Goal: Task Accomplishment & Management: Use online tool/utility

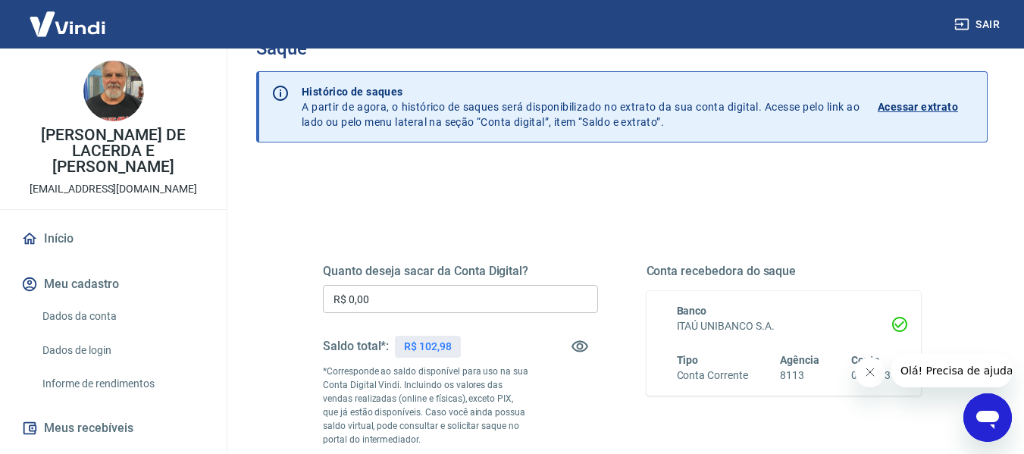
scroll to position [76, 0]
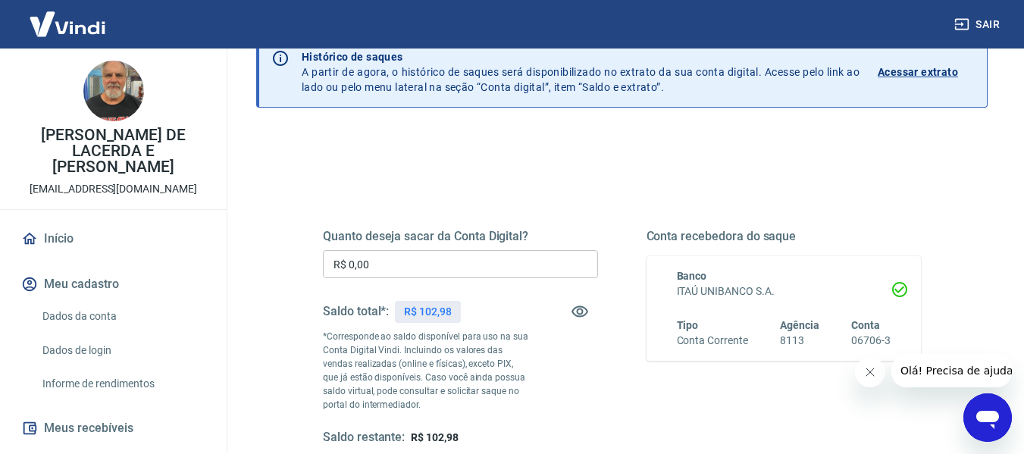
click at [459, 258] on input "R$ 0,00" at bounding box center [460, 264] width 275 height 28
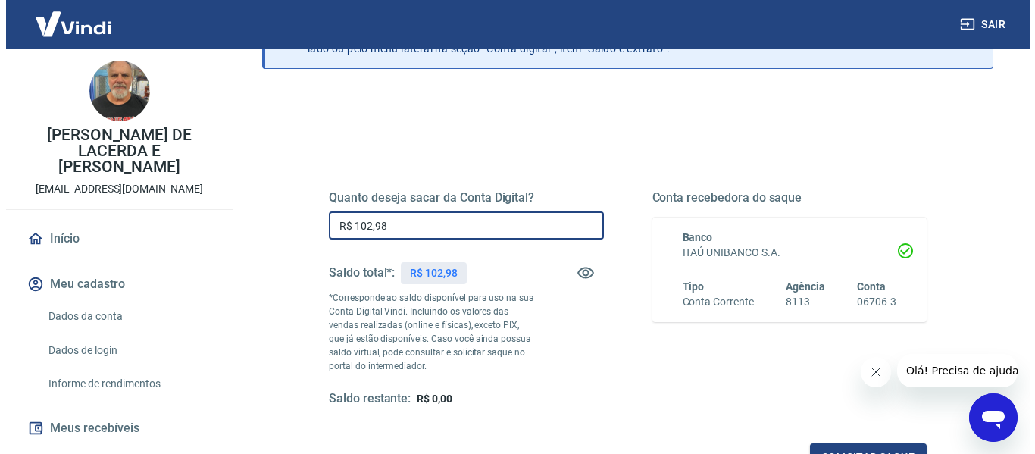
scroll to position [152, 0]
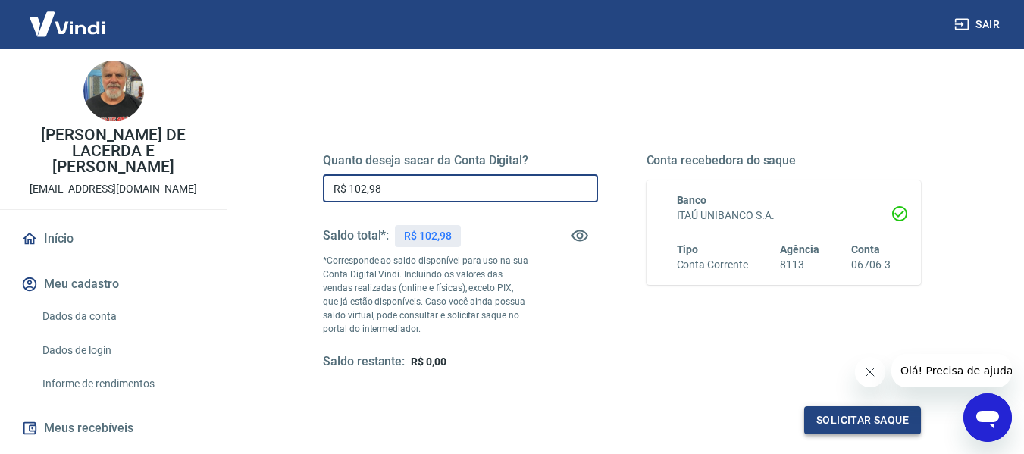
type input "R$ 102,98"
click at [827, 412] on button "Solicitar saque" at bounding box center [862, 420] width 117 height 28
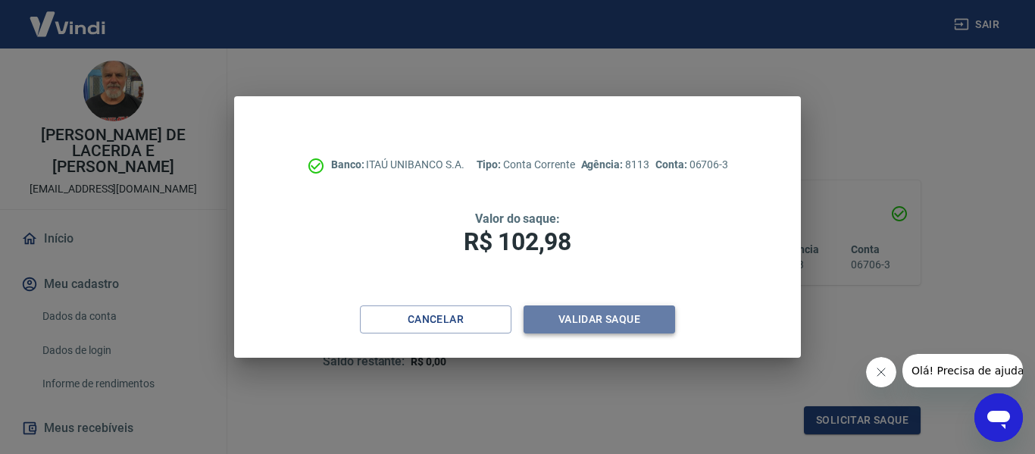
click at [573, 324] on button "Validar saque" at bounding box center [600, 319] width 152 height 28
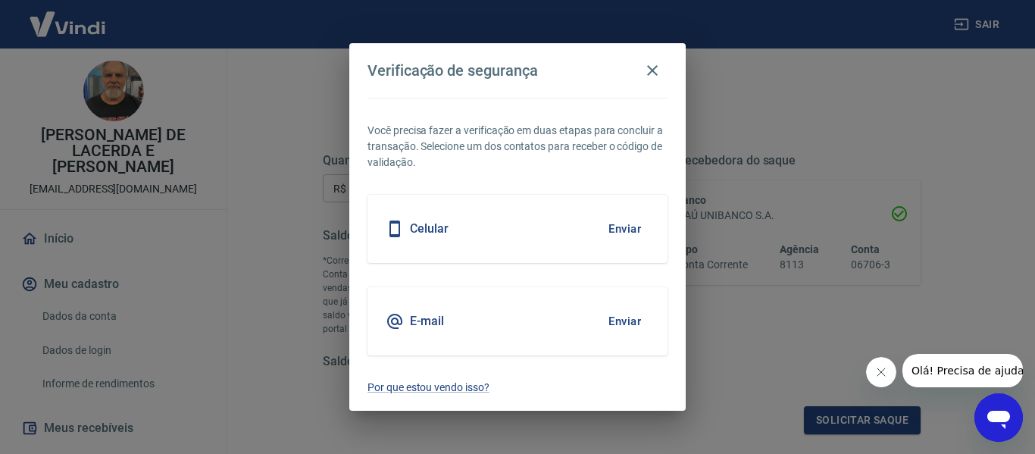
click at [619, 227] on button "Enviar" at bounding box center [624, 229] width 49 height 32
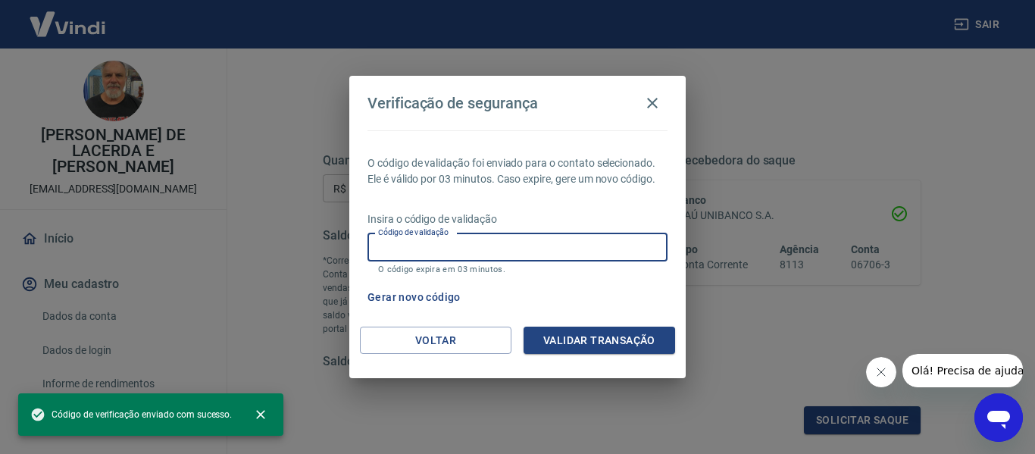
click at [518, 248] on input "Código de validação" at bounding box center [518, 247] width 300 height 28
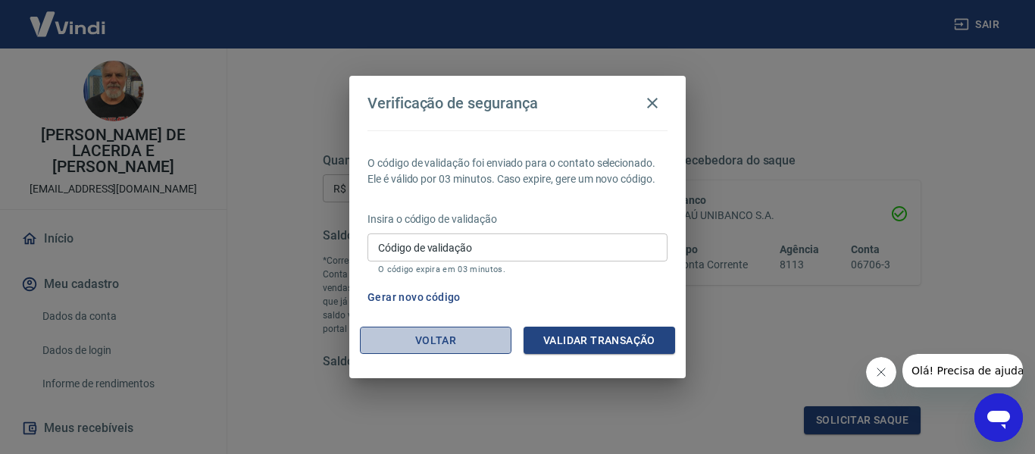
click at [488, 345] on button "Voltar" at bounding box center [436, 341] width 152 height 28
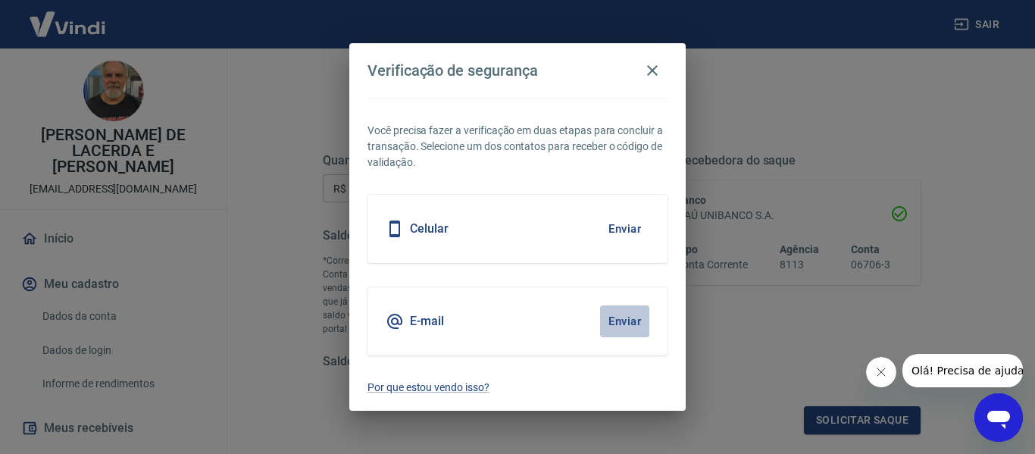
click at [630, 312] on button "Enviar" at bounding box center [624, 321] width 49 height 32
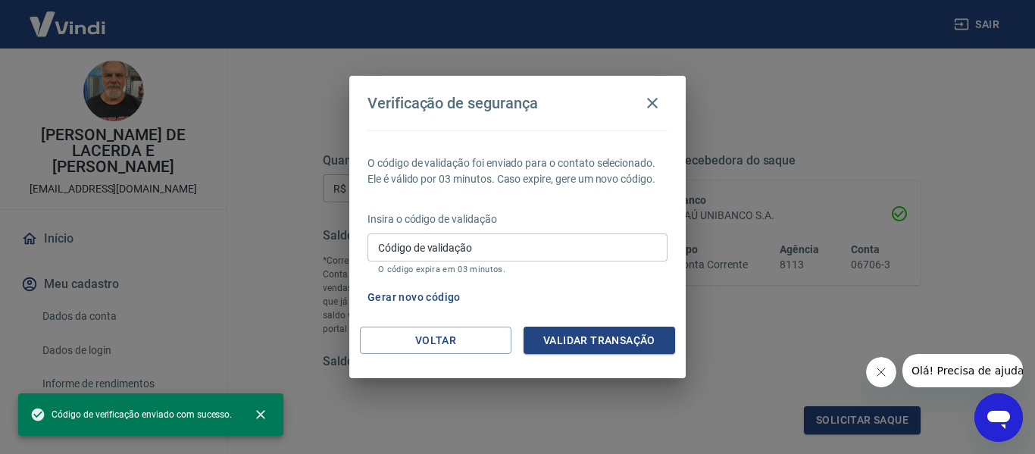
drag, startPoint x: 522, startPoint y: 247, endPoint x: 531, endPoint y: 237, distance: 13.4
click at [522, 247] on input "Código de validação" at bounding box center [518, 247] width 300 height 28
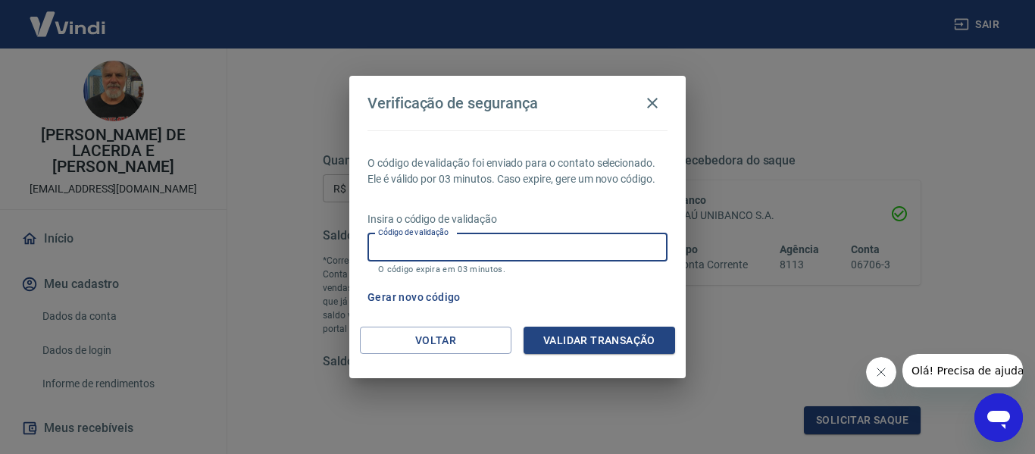
paste input "518327"
type input "518327"
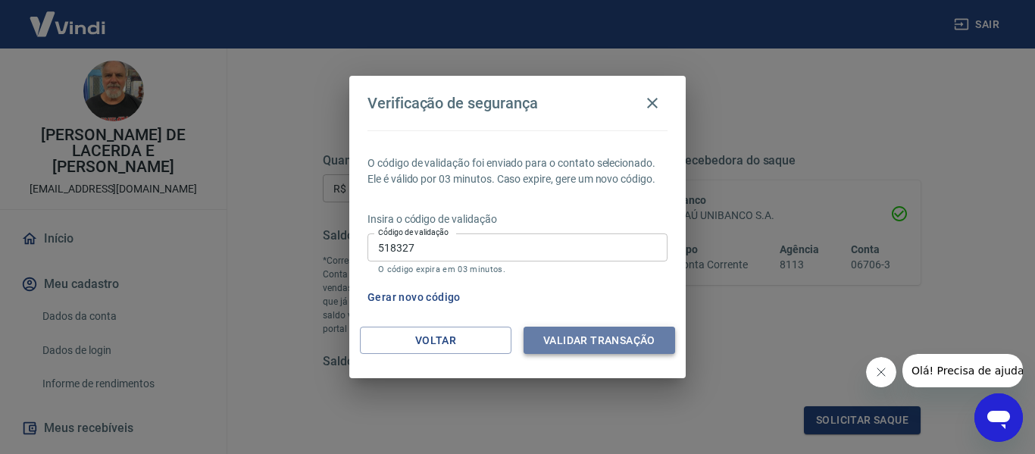
click at [583, 333] on button "Validar transação" at bounding box center [600, 341] width 152 height 28
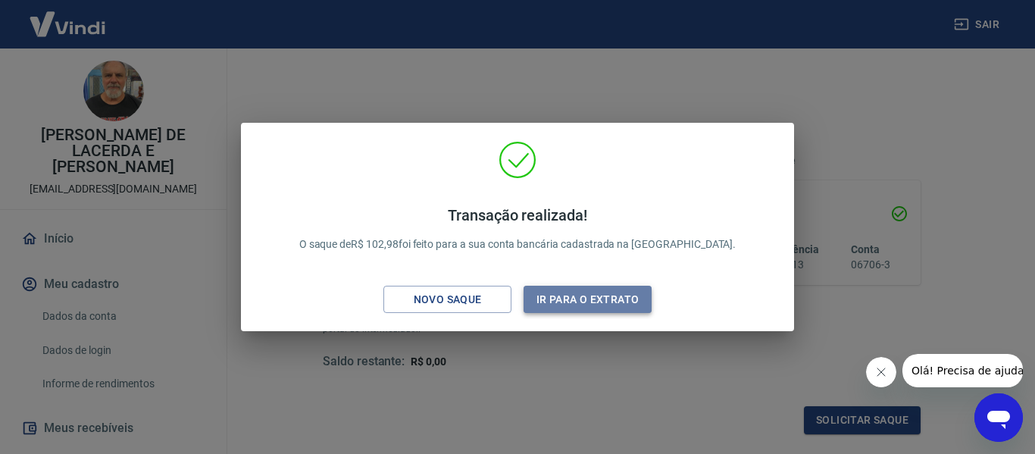
click at [548, 293] on button "Ir para o extrato" at bounding box center [588, 300] width 128 height 28
